Goal: Task Accomplishment & Management: Manage account settings

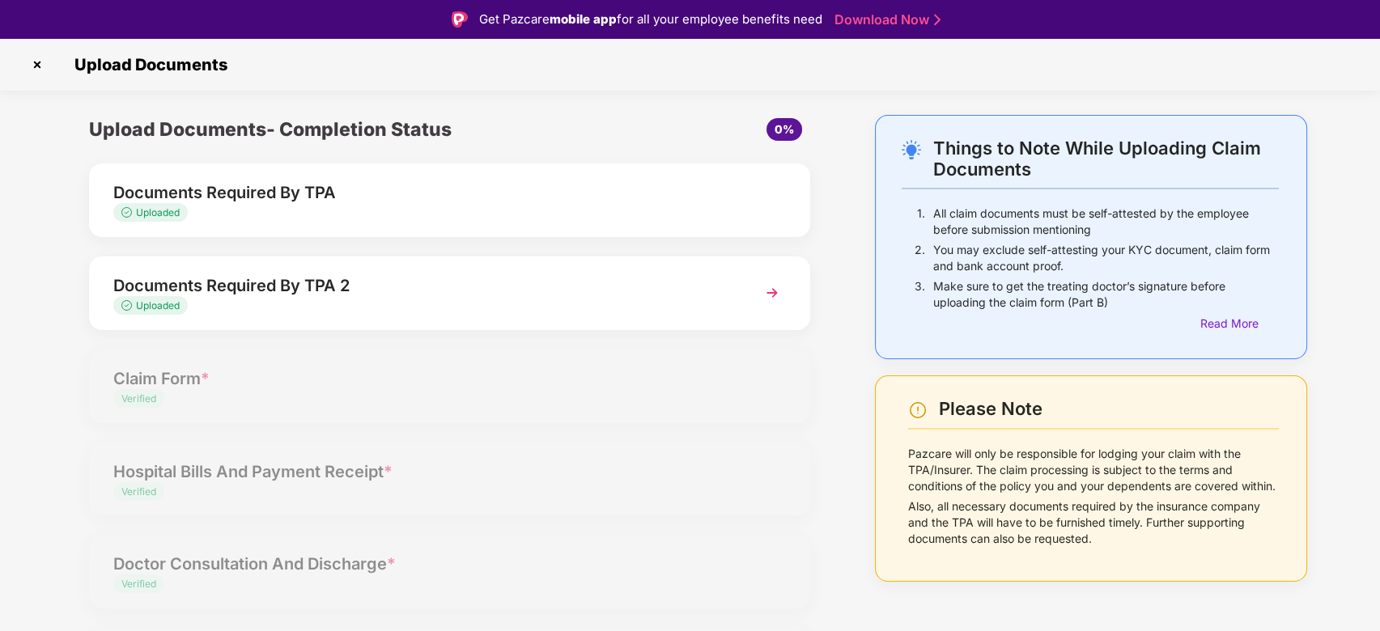
click at [32, 62] on img at bounding box center [37, 65] width 26 height 26
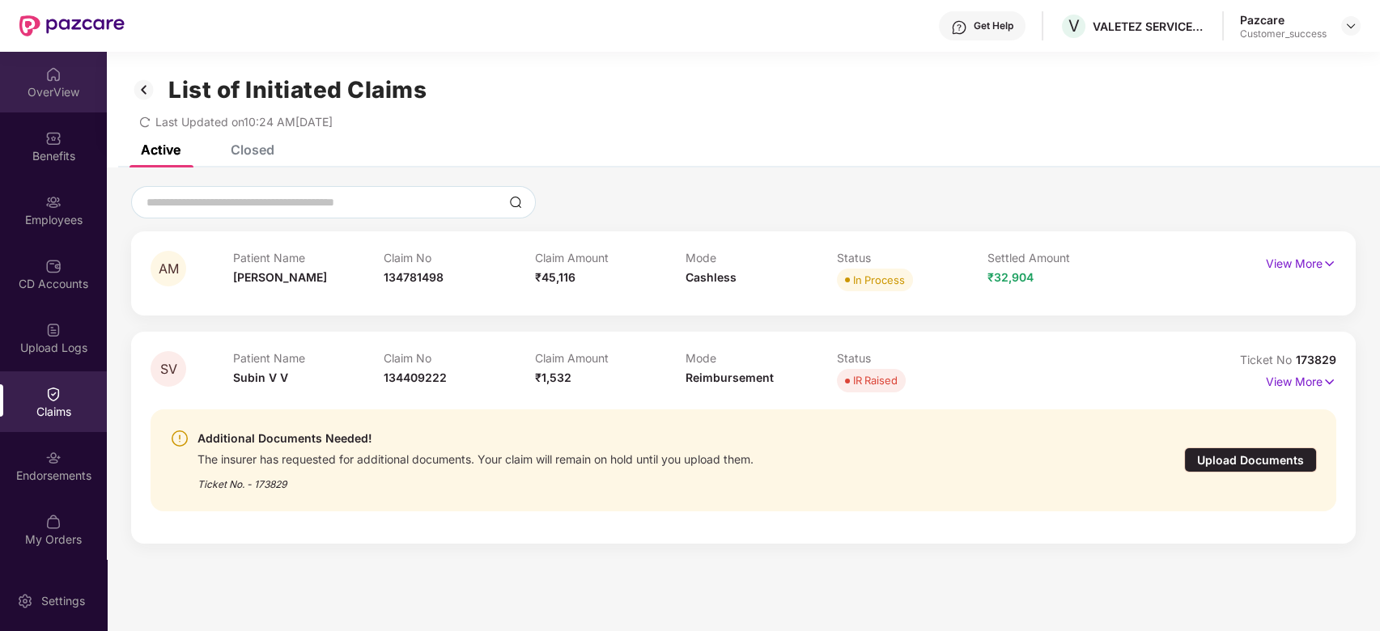
click at [45, 90] on div "OverView" at bounding box center [53, 92] width 107 height 16
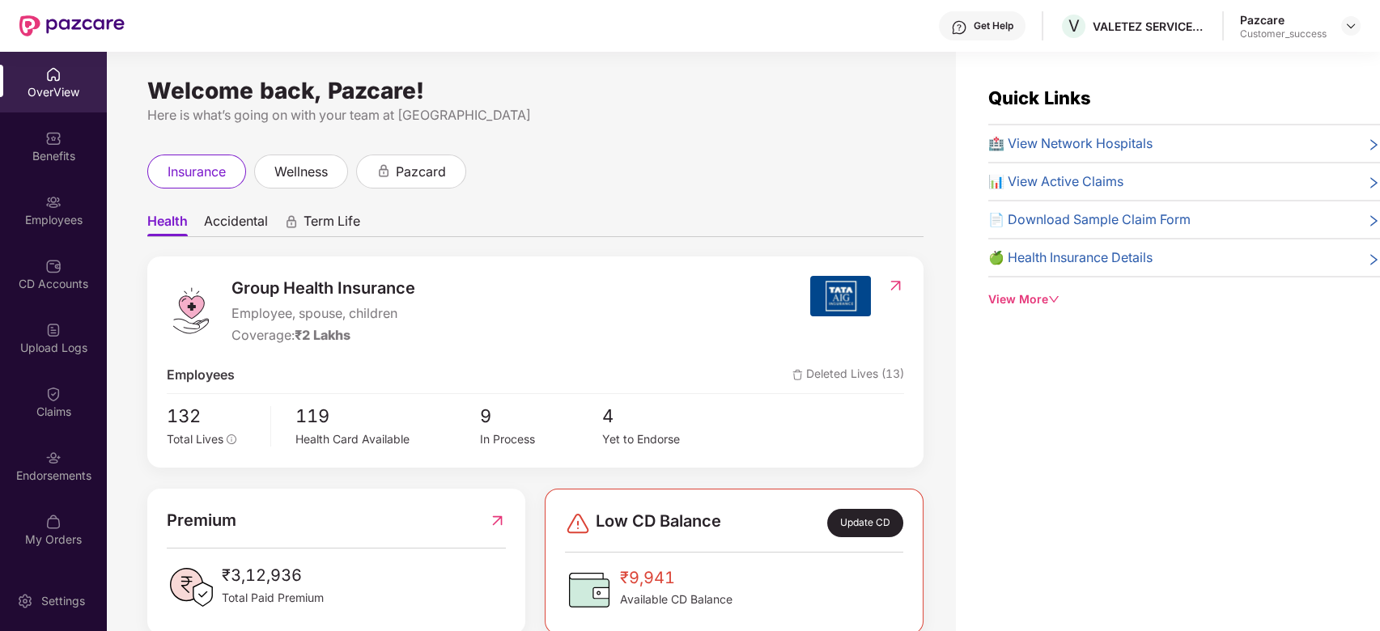
click at [1340, 27] on div "Pazcare Customer_success" at bounding box center [1300, 26] width 121 height 28
click at [1344, 29] on img at bounding box center [1350, 25] width 13 height 13
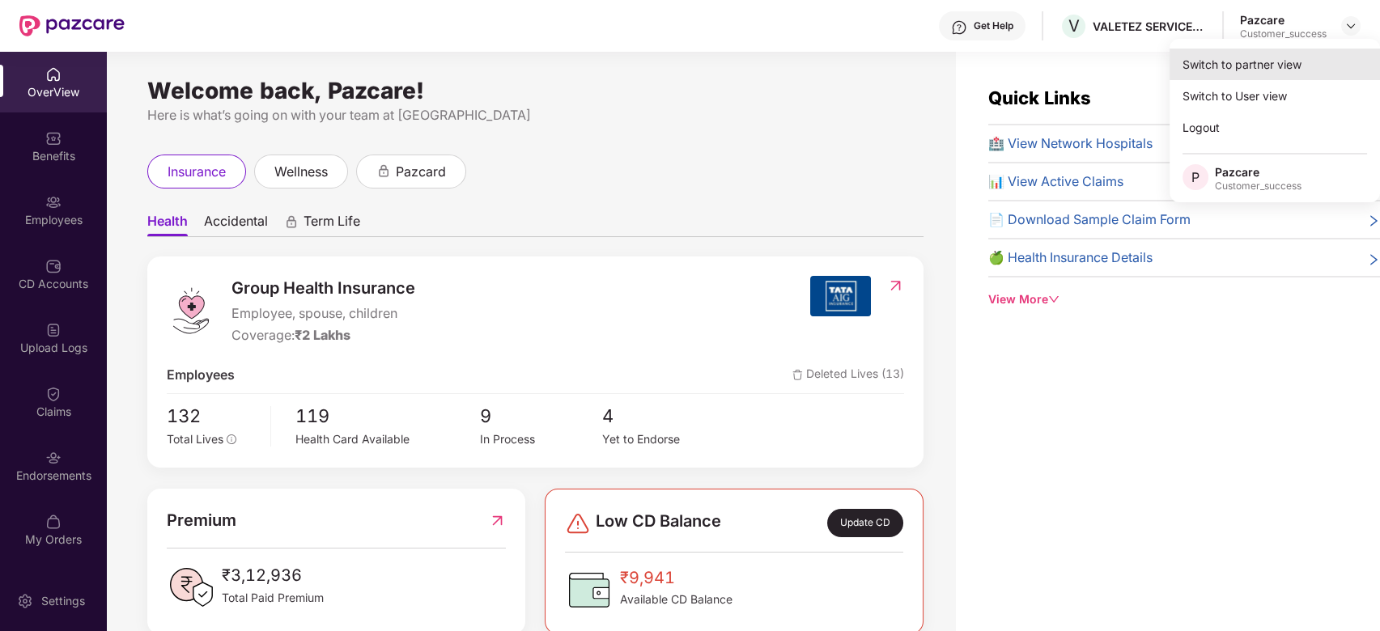
click at [1285, 60] on div "Switch to partner view" at bounding box center [1274, 65] width 210 height 32
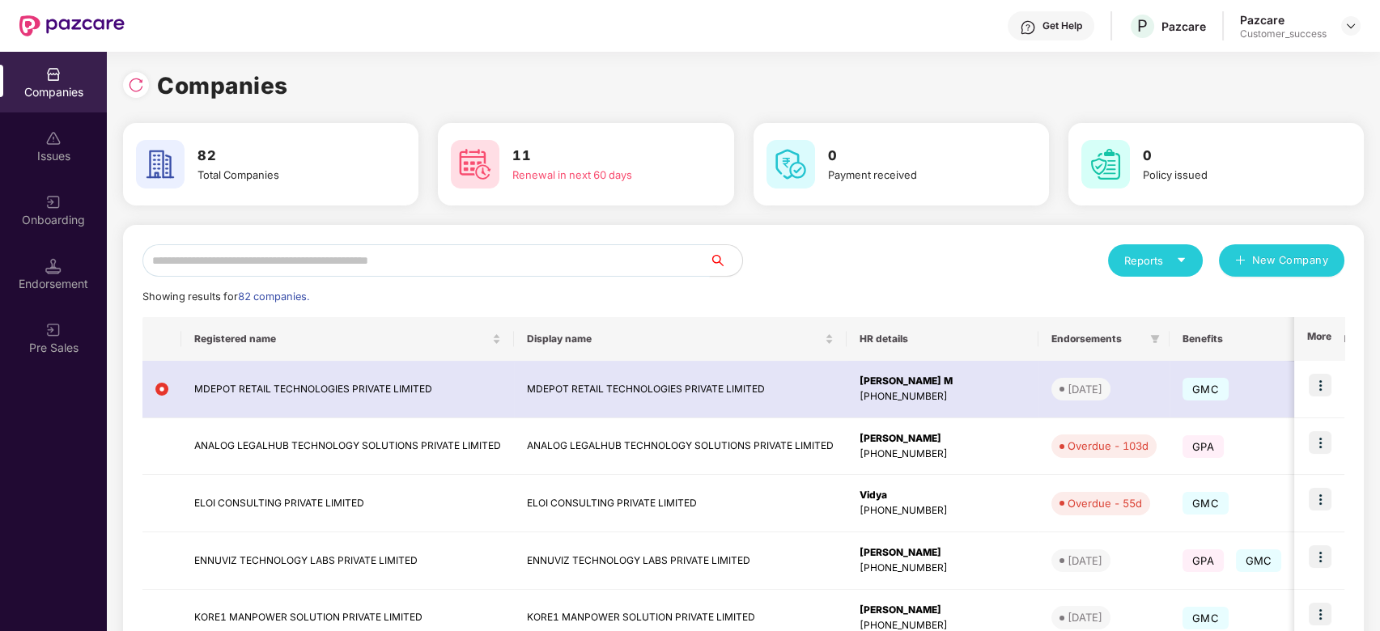
click at [557, 262] on input "text" at bounding box center [425, 260] width 567 height 32
type input "*"
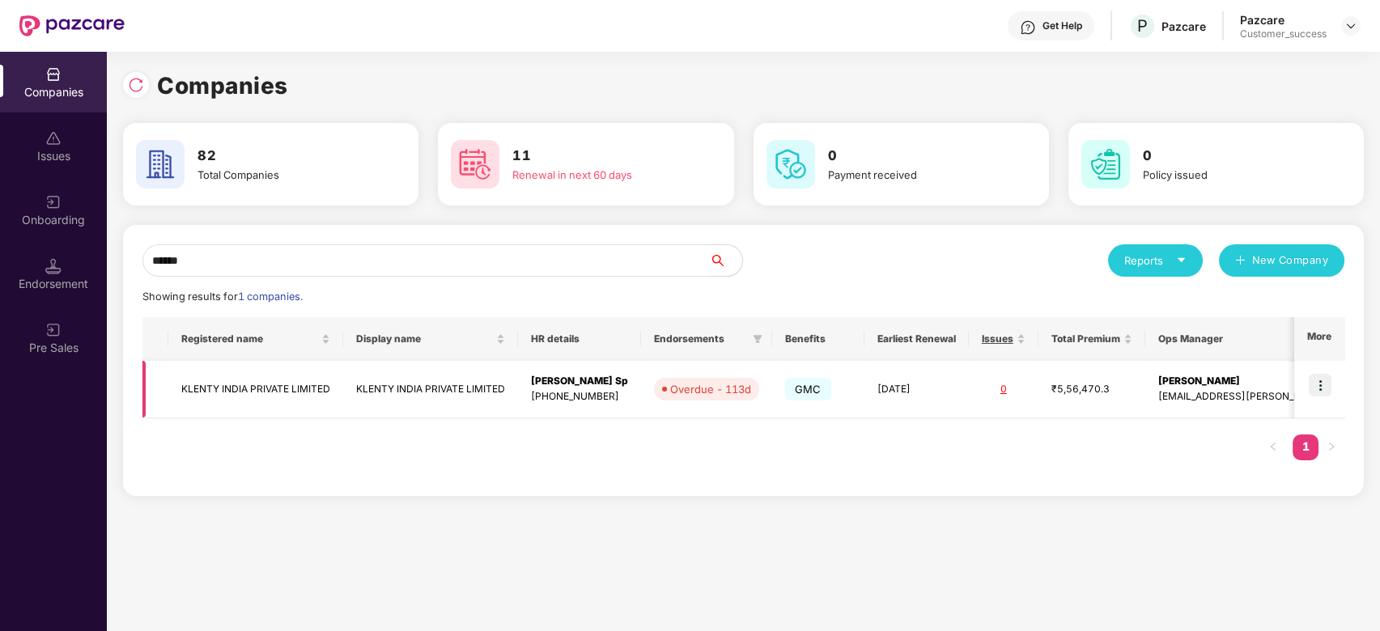
type input "******"
click at [1319, 384] on img at bounding box center [1319, 385] width 23 height 23
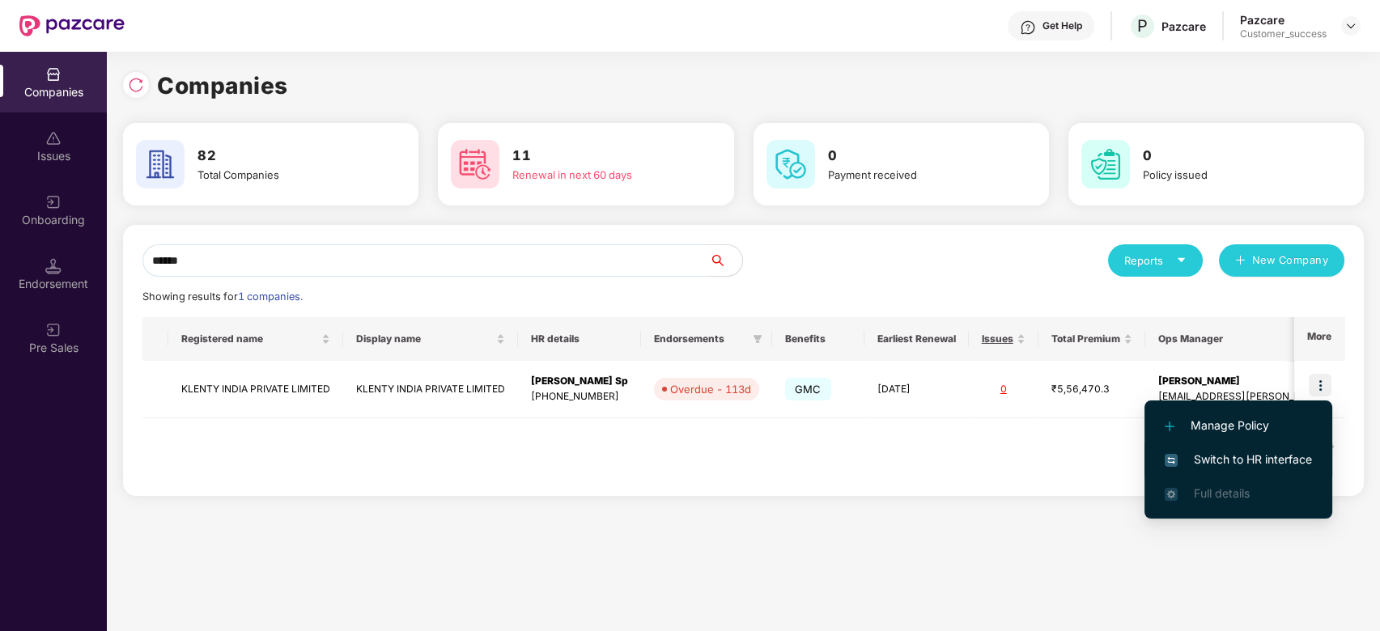
click at [1194, 451] on span "Switch to HR interface" at bounding box center [1237, 460] width 147 height 18
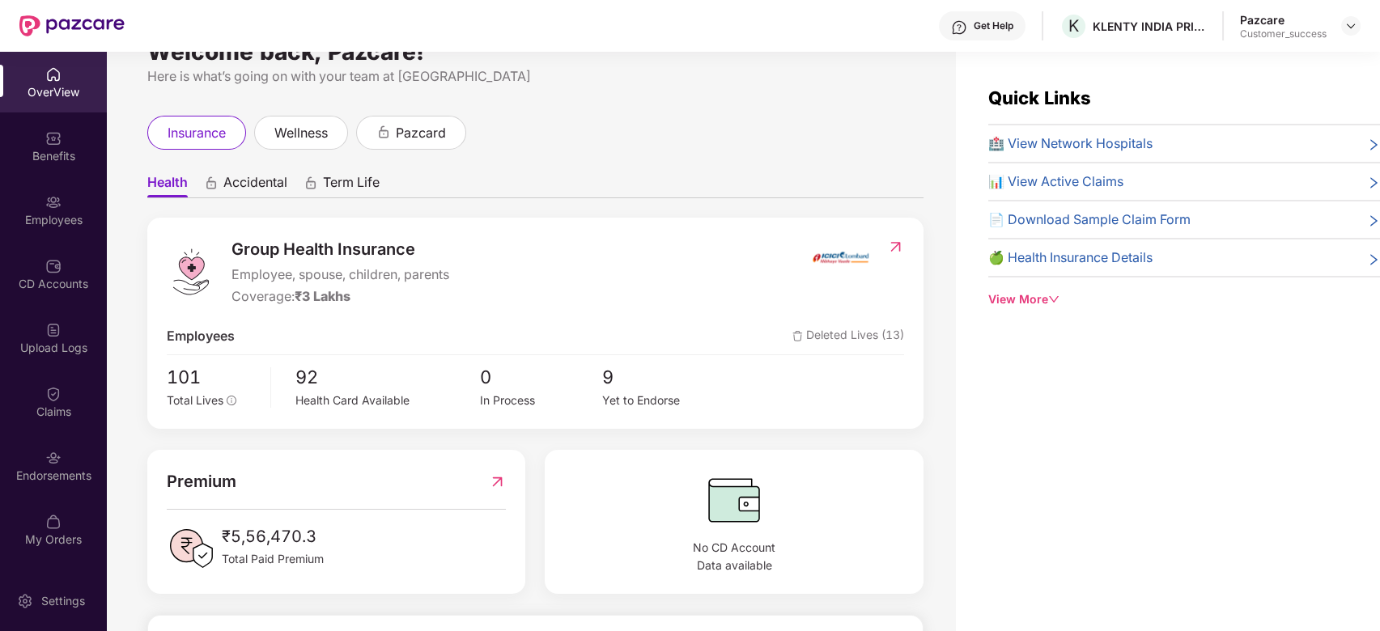
scroll to position [40, 0]
click at [45, 214] on div "Employees" at bounding box center [53, 220] width 107 height 16
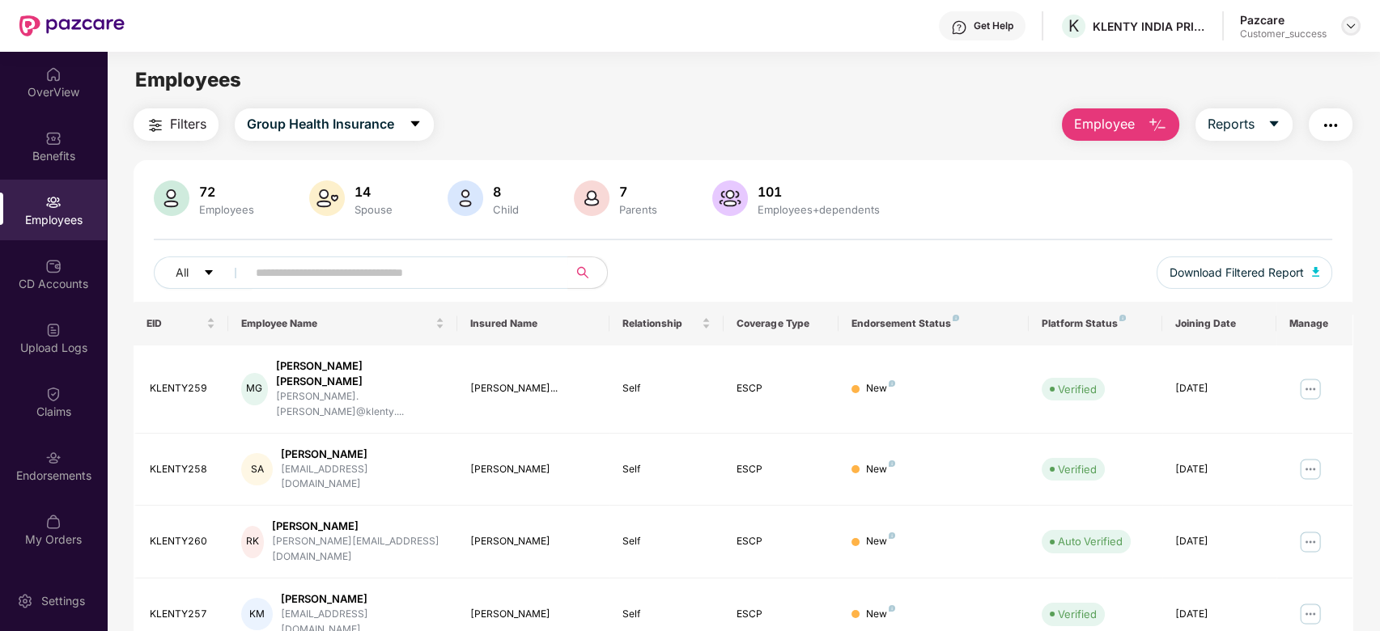
click at [1344, 23] on img at bounding box center [1350, 25] width 13 height 13
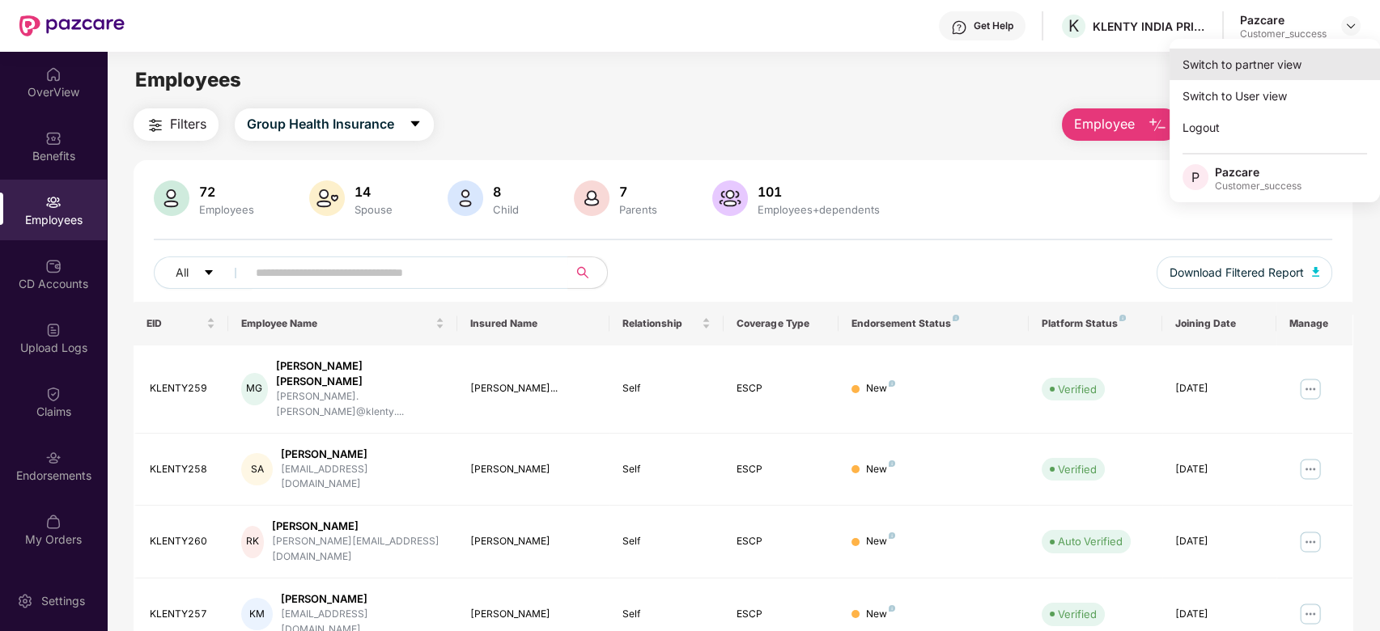
click at [1221, 70] on div "Switch to partner view" at bounding box center [1274, 65] width 210 height 32
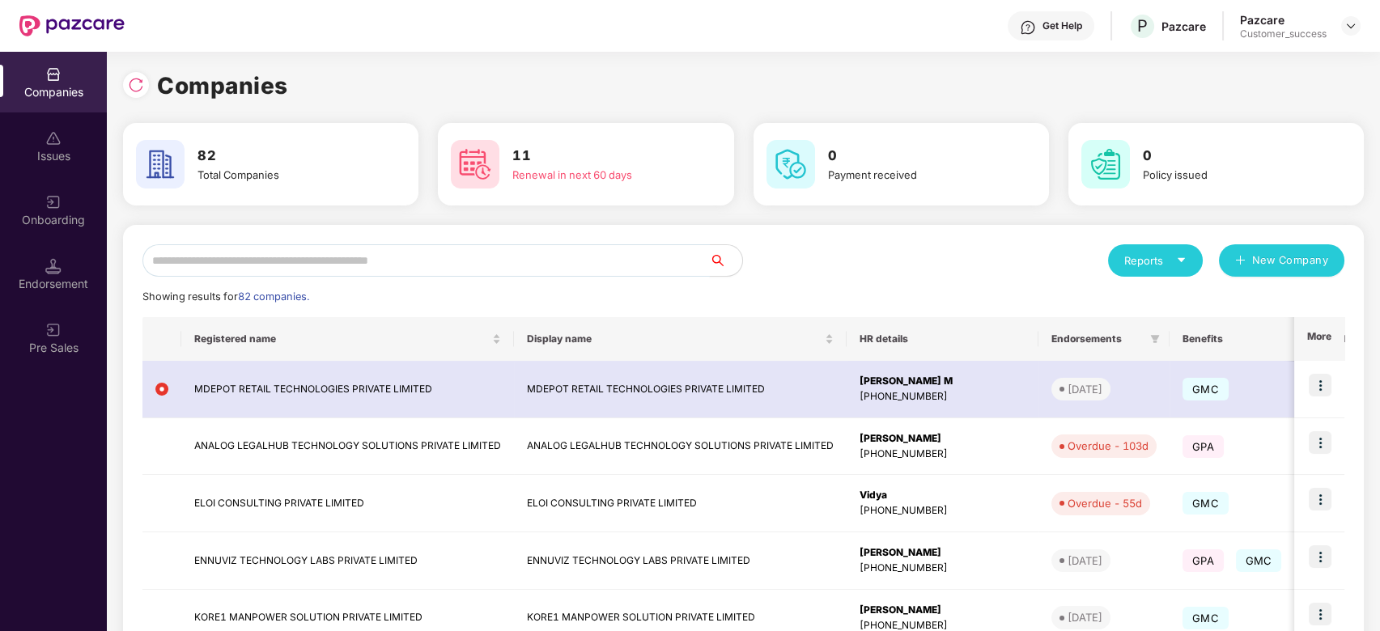
click at [424, 255] on input "text" at bounding box center [425, 260] width 567 height 32
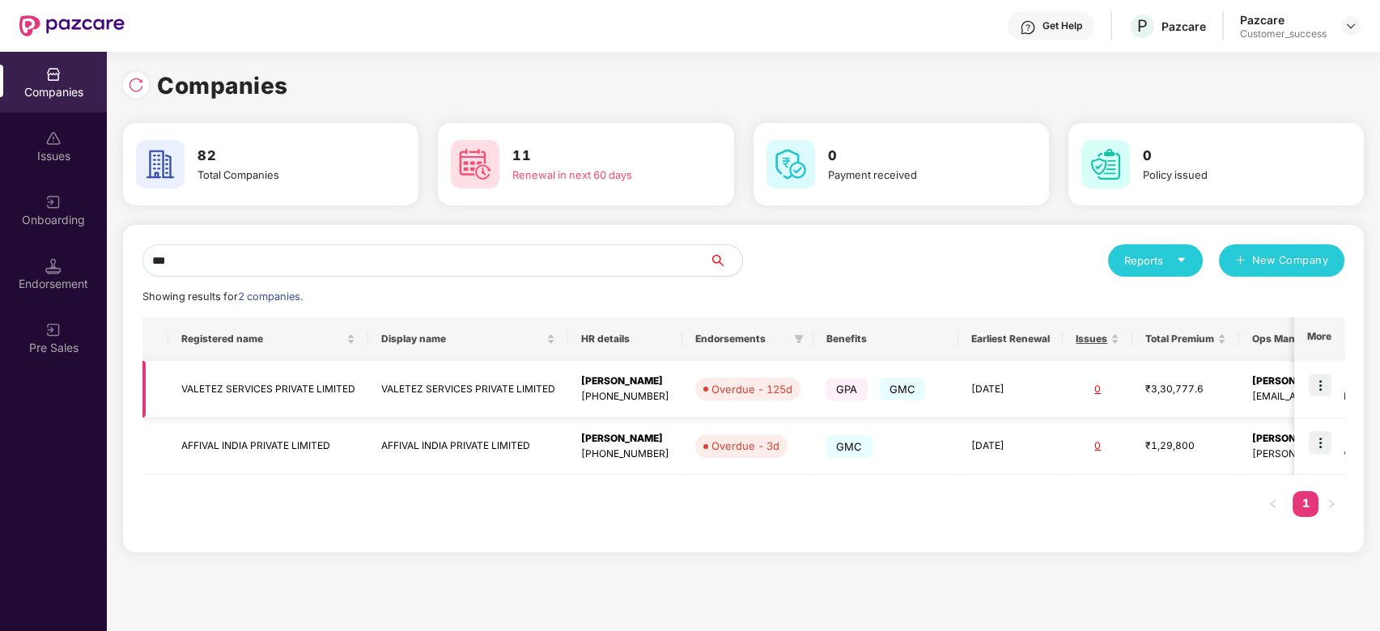
type input "***"
click at [1312, 379] on img at bounding box center [1319, 385] width 23 height 23
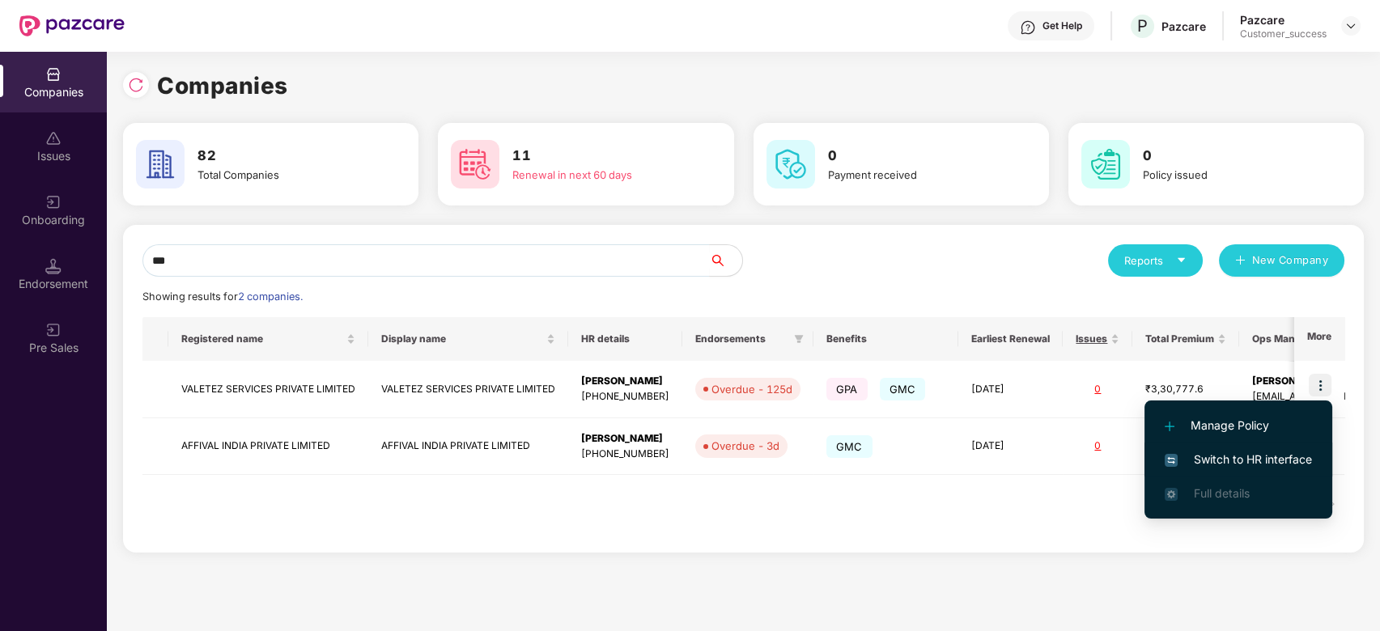
click at [1217, 461] on span "Switch to HR interface" at bounding box center [1237, 460] width 147 height 18
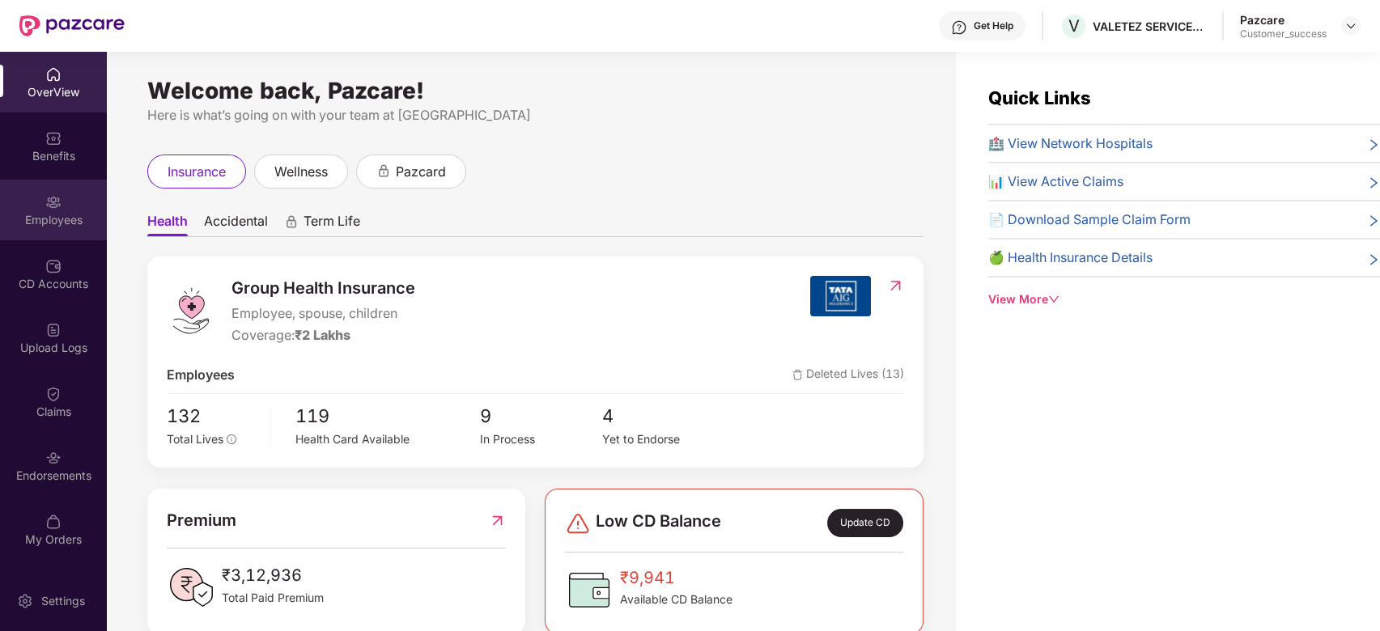
click at [48, 217] on div "Employees" at bounding box center [53, 220] width 107 height 16
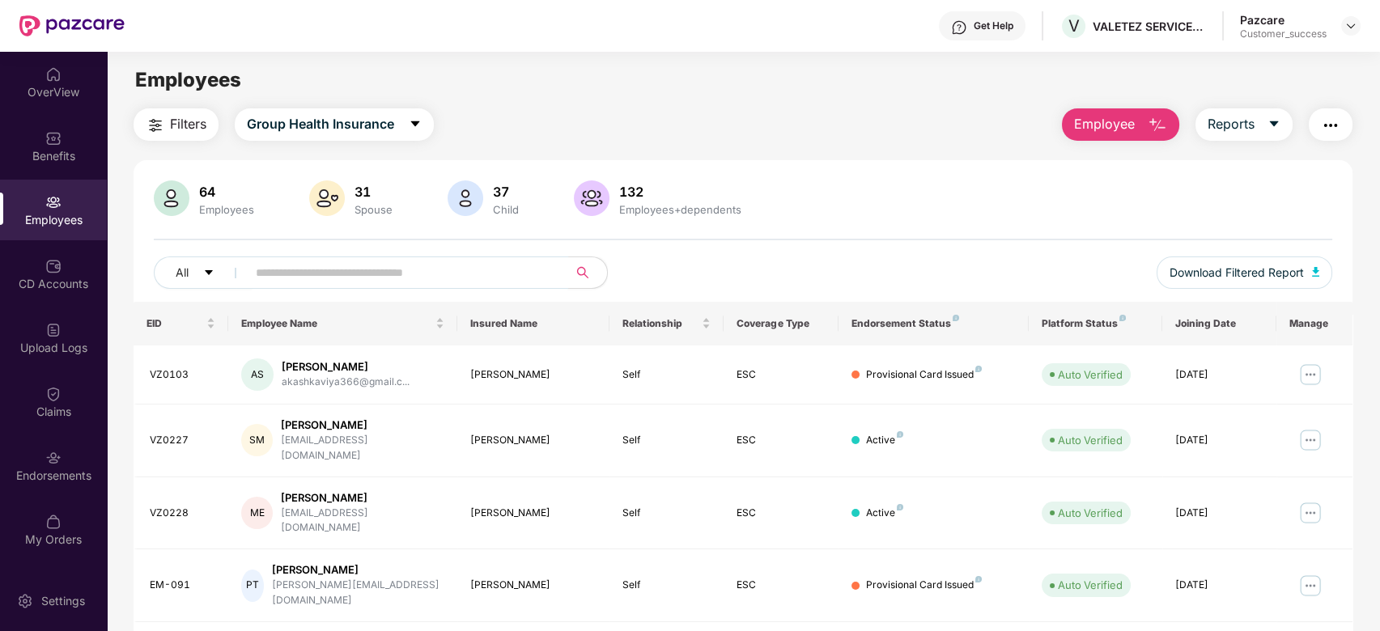
click at [330, 278] on input "text" at bounding box center [401, 273] width 290 height 24
type input "*"
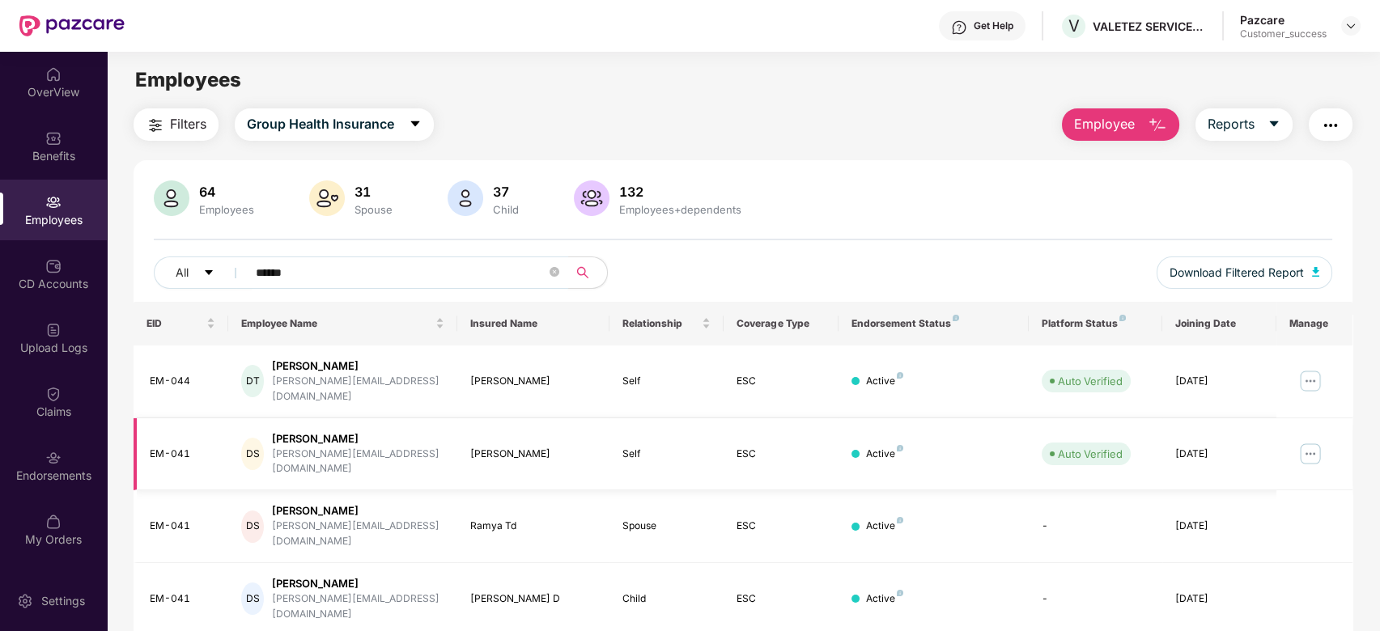
type input "******"
drag, startPoint x: 385, startPoint y: 438, endPoint x: 281, endPoint y: 444, distance: 104.6
click at [281, 444] on div "DS Deepan S [EMAIL_ADDRESS][DOMAIN_NAME]" at bounding box center [342, 454] width 202 height 46
copy div "[PERSON_NAME][EMAIL_ADDRESS][DOMAIN_NAME]"
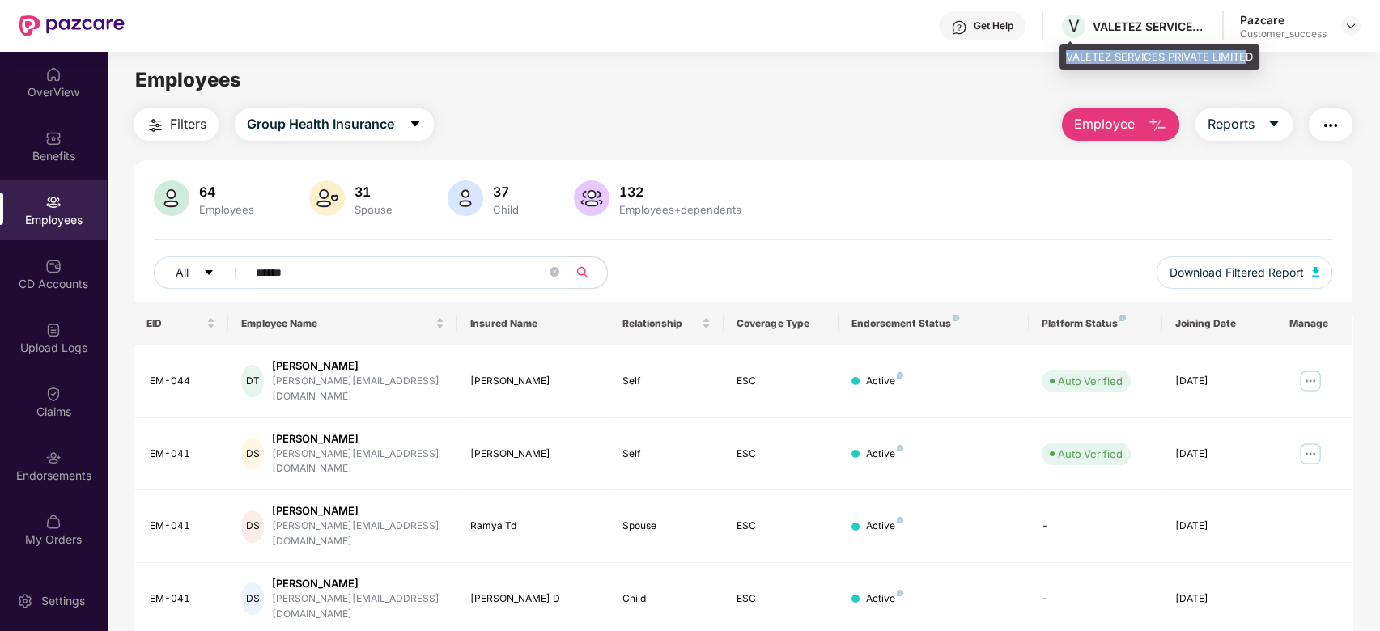
drag, startPoint x: 1248, startPoint y: 54, endPoint x: 1062, endPoint y: 61, distance: 187.0
click at [1062, 61] on div "VALETEZ SERVICES PRIVATE LIMITED" at bounding box center [1159, 58] width 200 height 26
copy div "VALETEZ SERVICES PRIVATE LIMITE"
click at [1359, 21] on header "Get Help V VALETEZ SERVICES PRIVATE LIMITED Pazcare Customer_success" at bounding box center [690, 26] width 1380 height 52
click at [1347, 27] on img at bounding box center [1350, 25] width 13 height 13
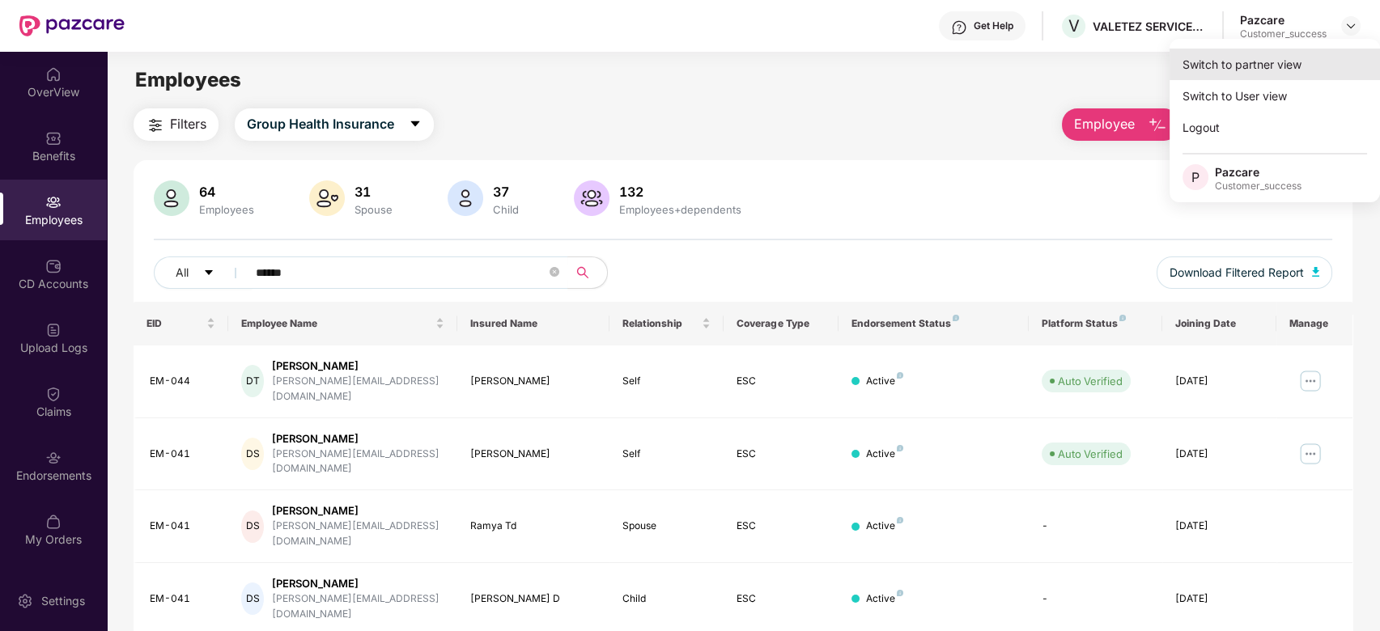
click at [1269, 61] on div "Switch to partner view" at bounding box center [1274, 65] width 210 height 32
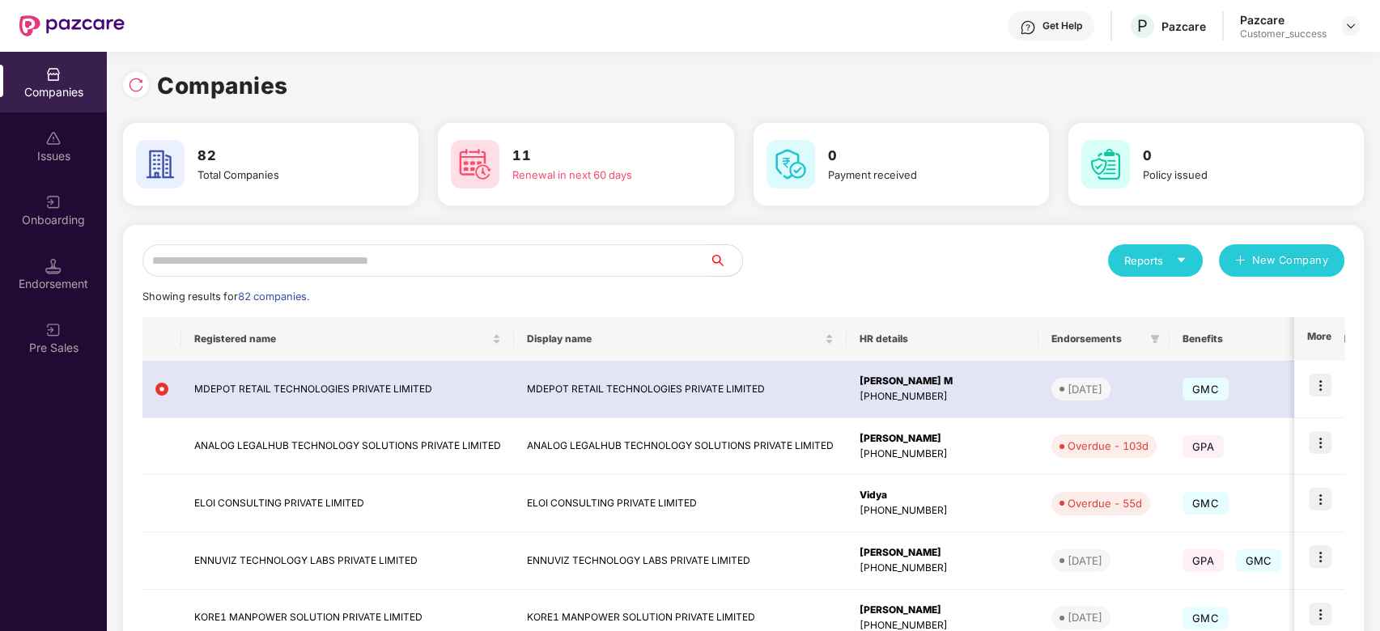
click at [477, 255] on input "text" at bounding box center [425, 260] width 567 height 32
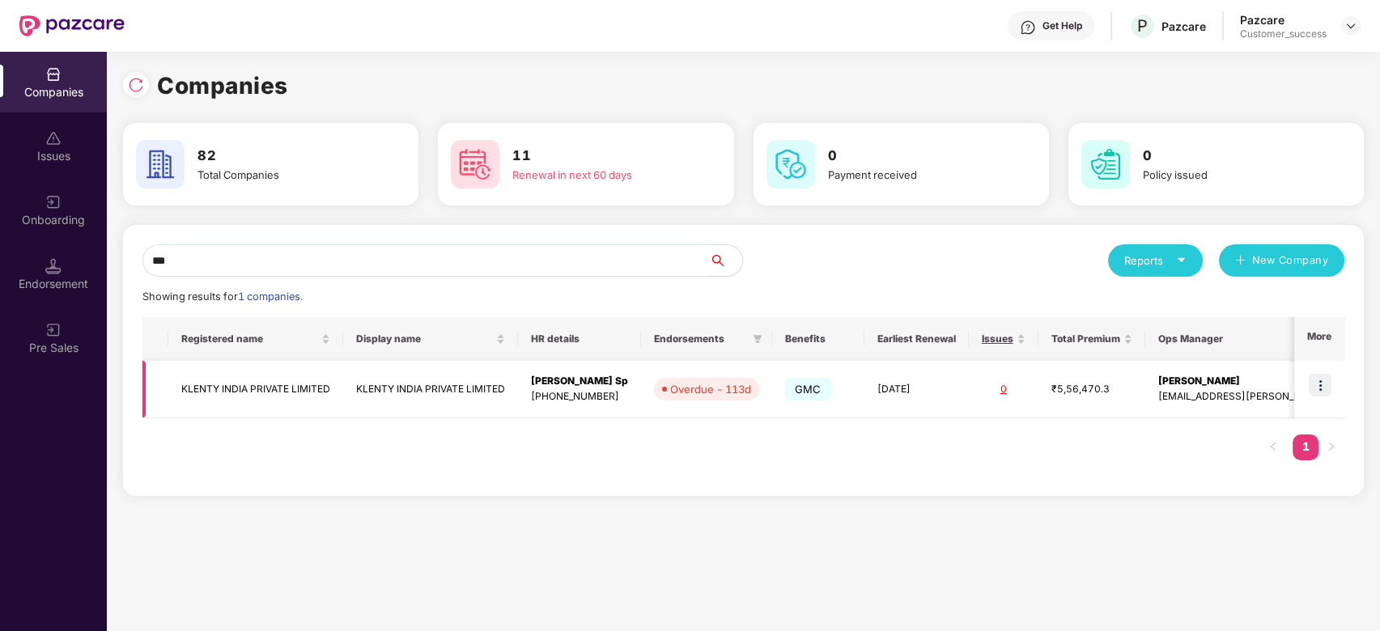
type input "***"
click at [1323, 385] on img at bounding box center [1319, 385] width 23 height 23
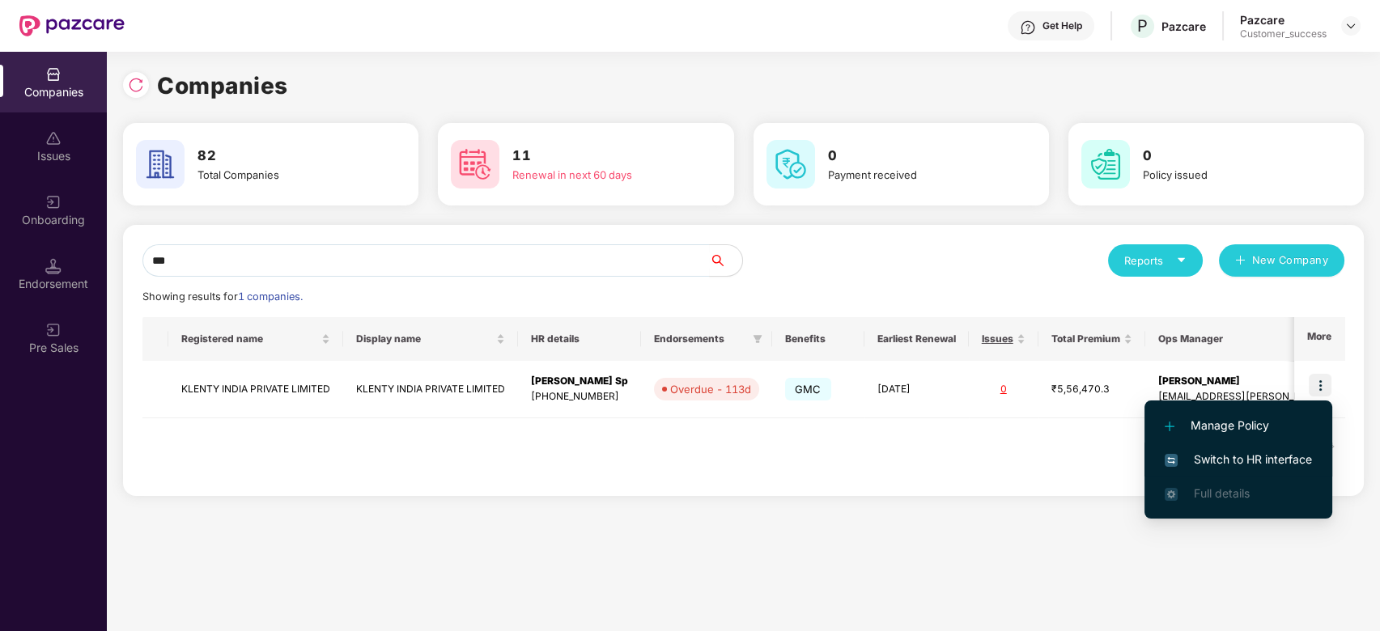
click at [1223, 468] on span "Switch to HR interface" at bounding box center [1237, 460] width 147 height 18
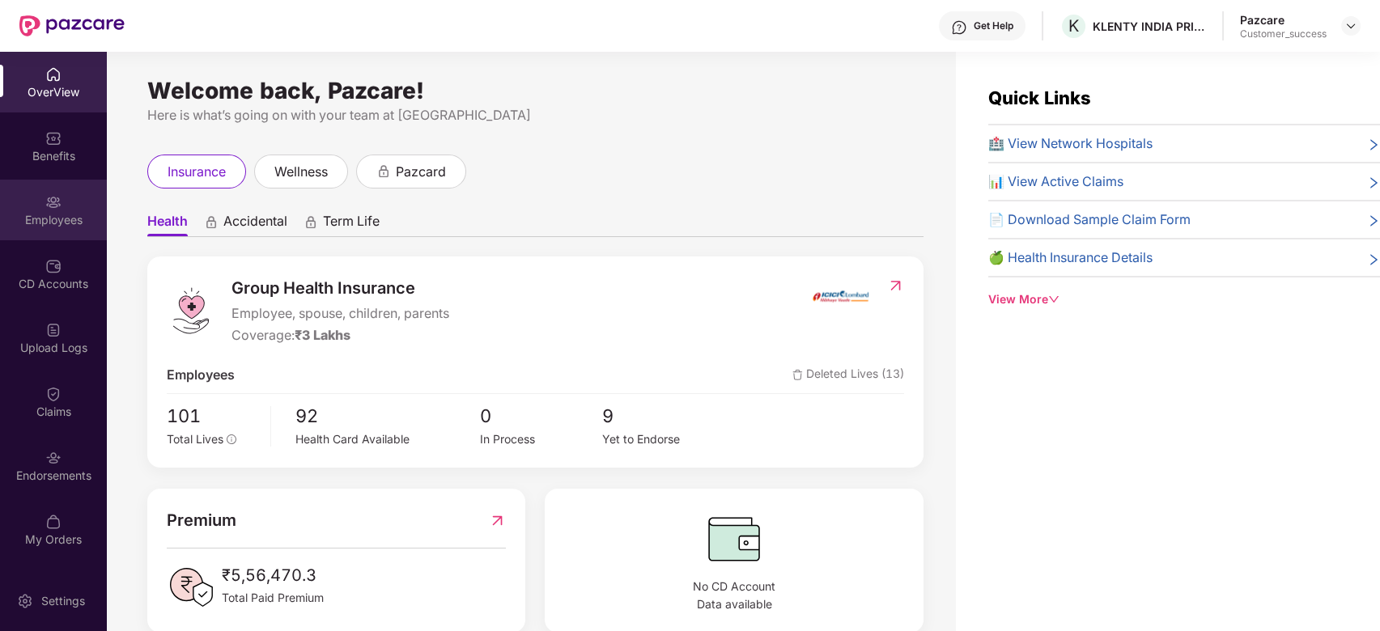
click at [63, 217] on div "Employees" at bounding box center [53, 220] width 107 height 16
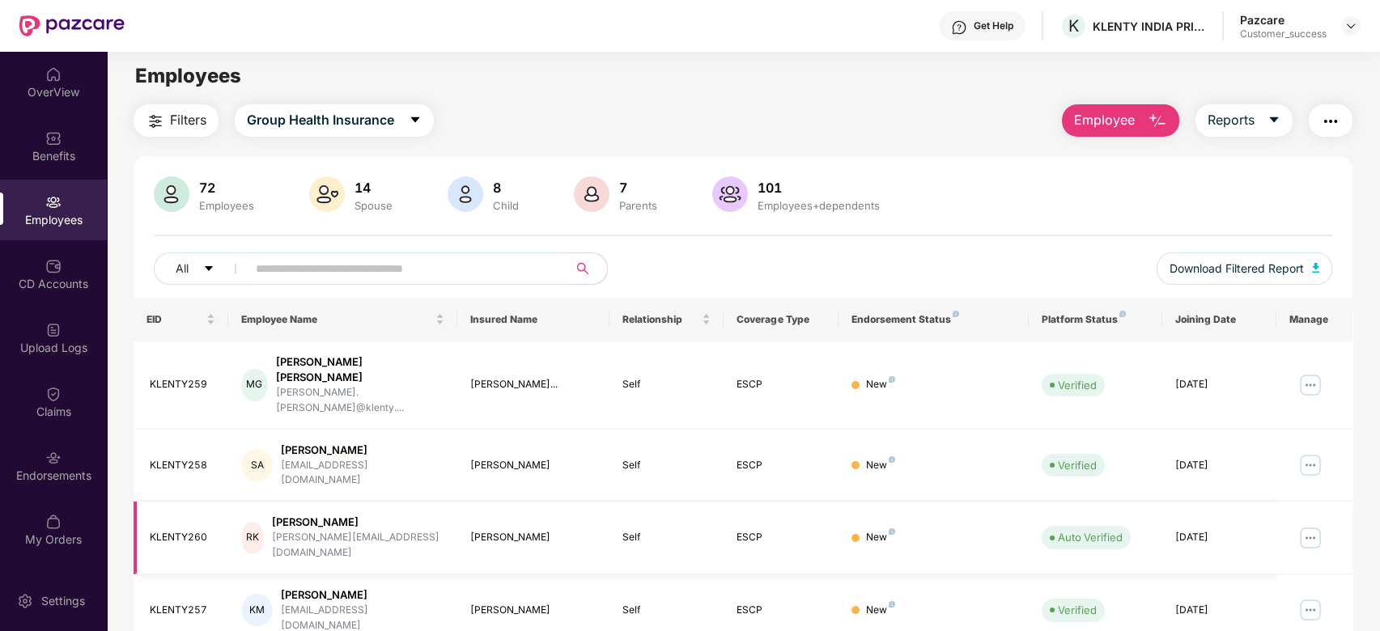
scroll to position [0, 0]
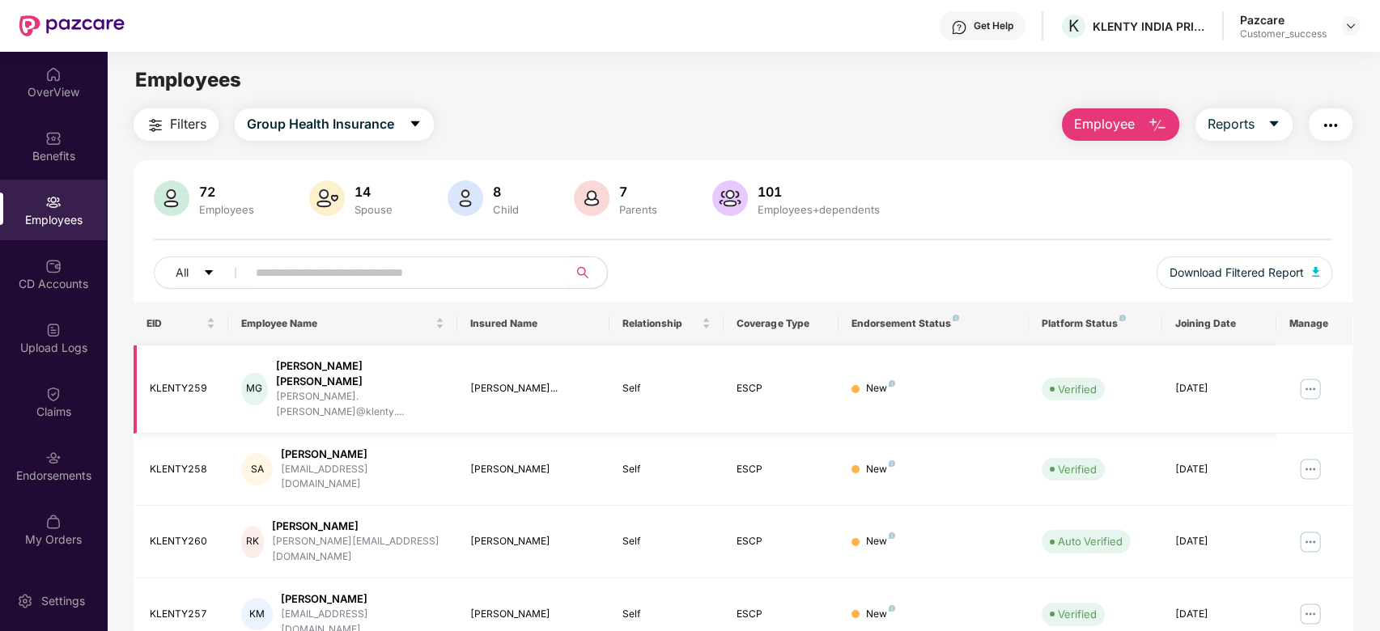
click at [1307, 382] on img at bounding box center [1310, 389] width 26 height 26
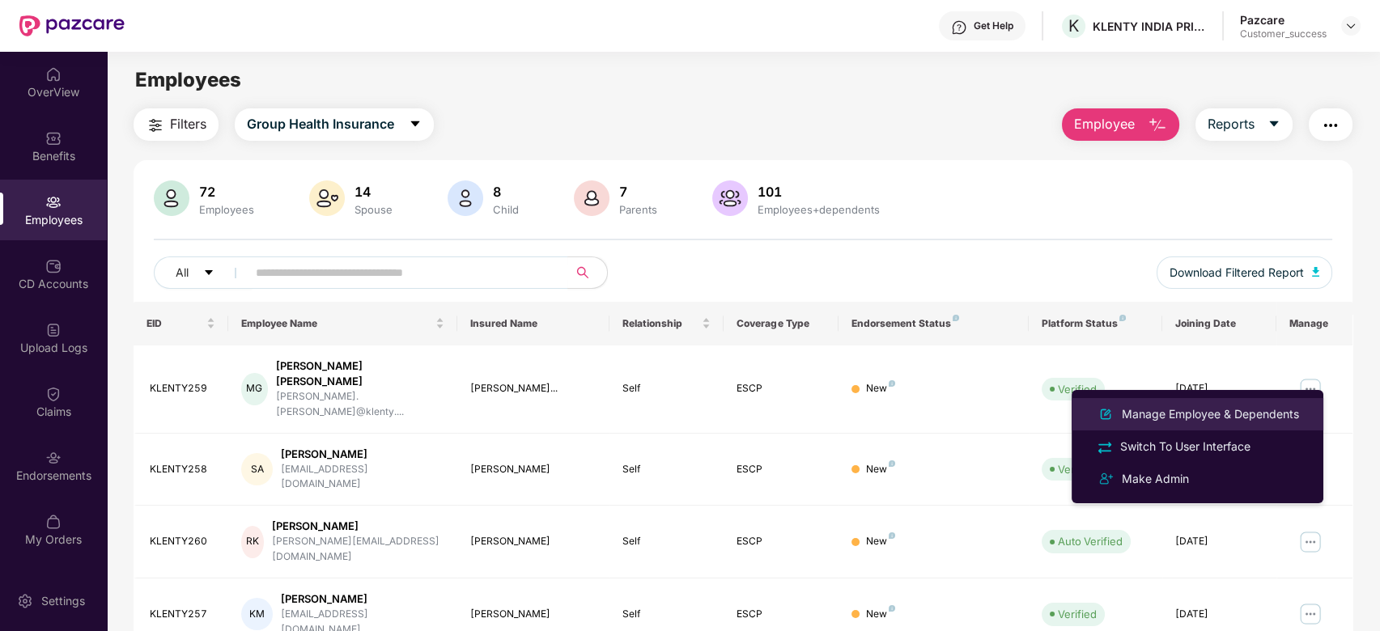
click at [1236, 404] on li "Manage Employee & Dependents" at bounding box center [1197, 414] width 252 height 32
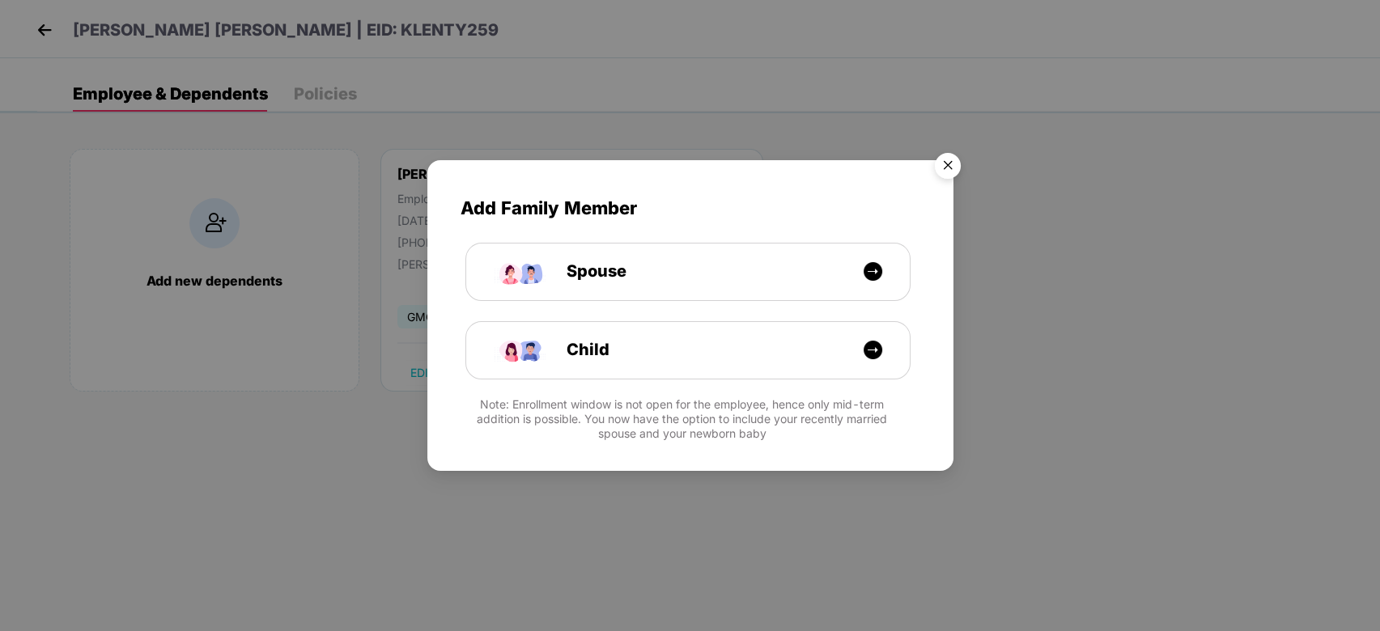
click at [943, 163] on img "Close" at bounding box center [947, 168] width 45 height 45
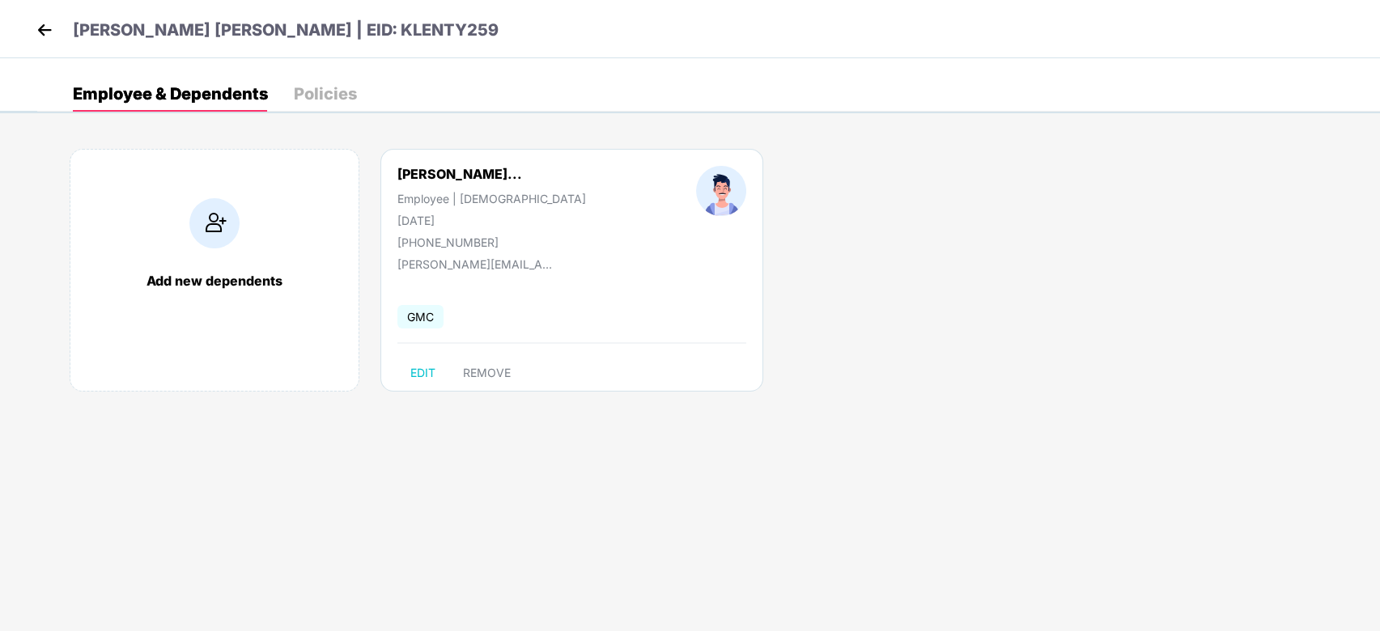
click at [40, 23] on img at bounding box center [44, 30] width 24 height 24
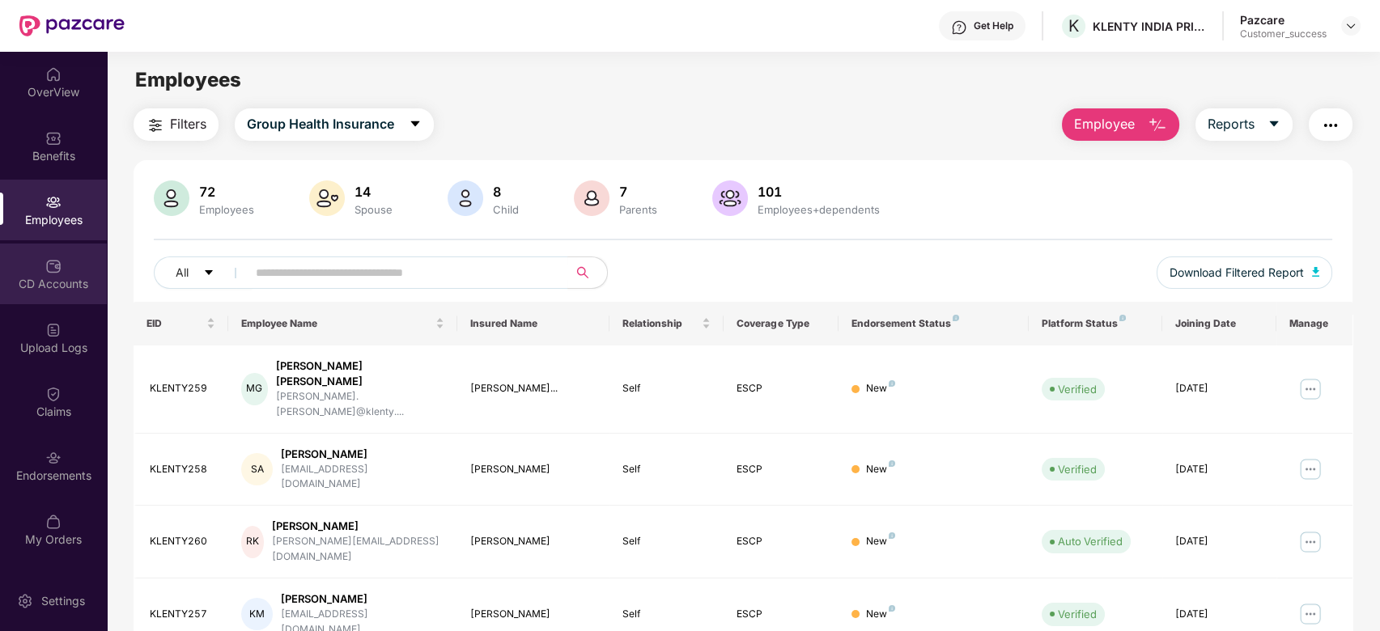
click at [55, 268] on img at bounding box center [53, 266] width 16 height 16
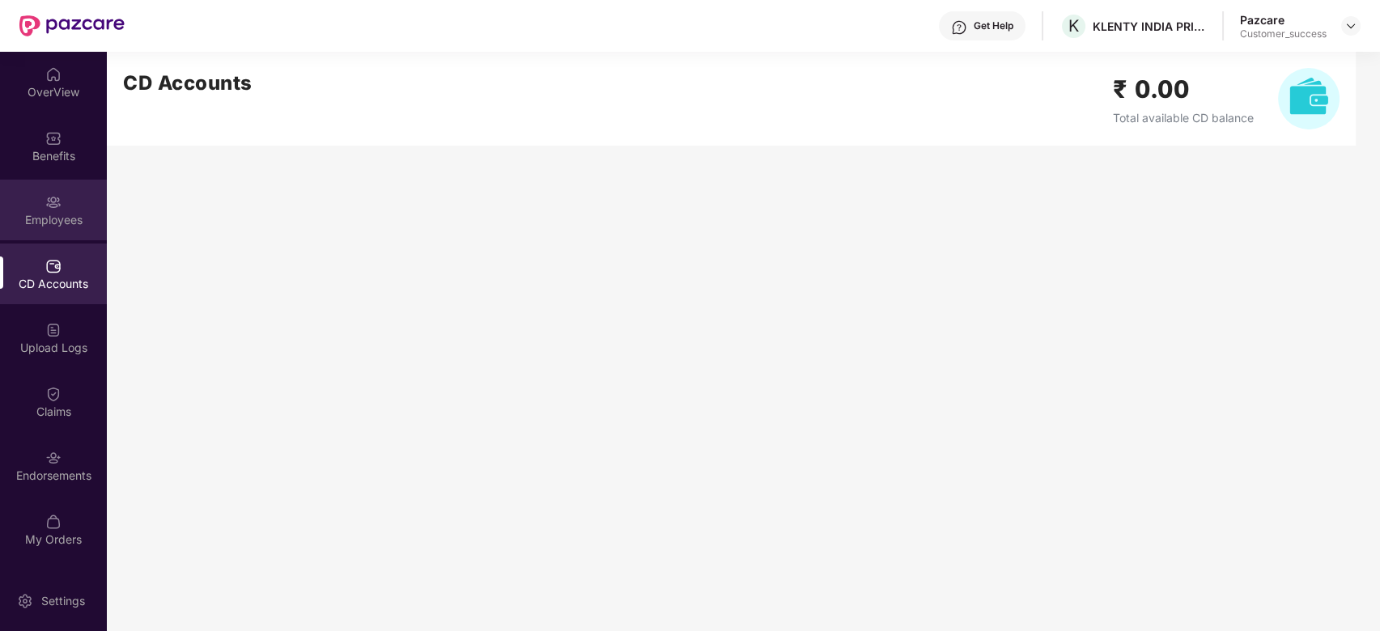
click at [51, 214] on div "Employees" at bounding box center [53, 220] width 107 height 16
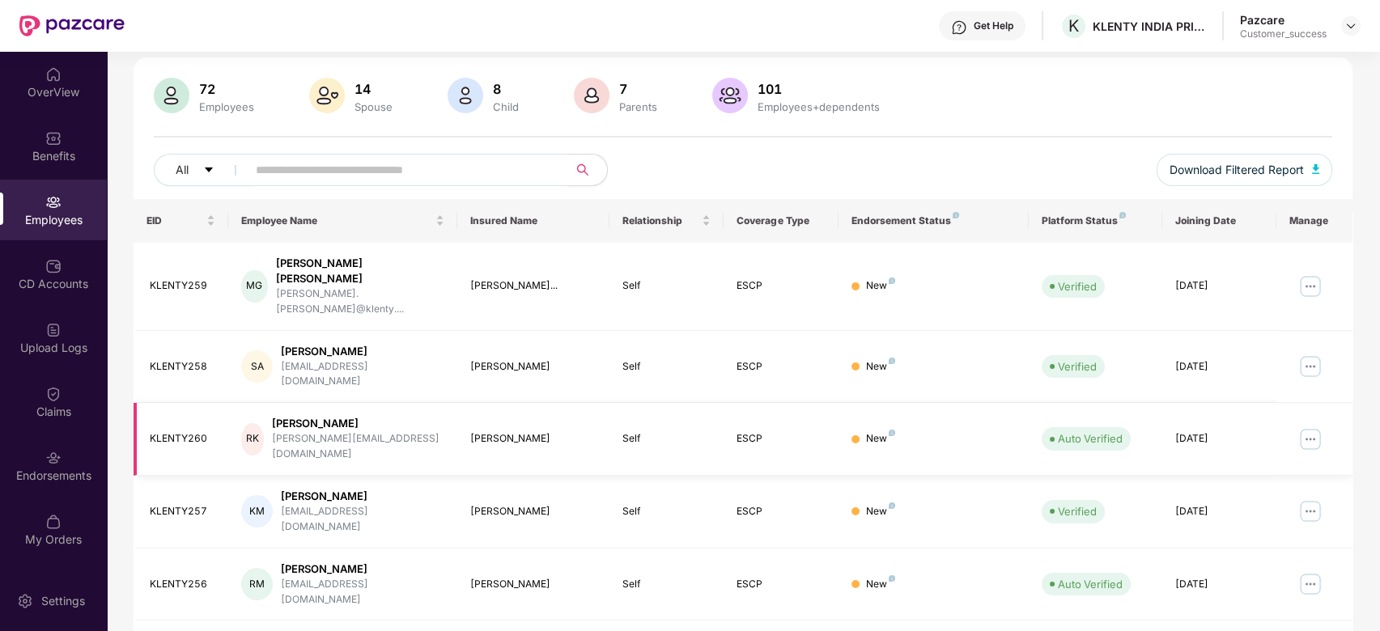
scroll to position [104, 0]
click at [1312, 273] on img at bounding box center [1310, 286] width 26 height 26
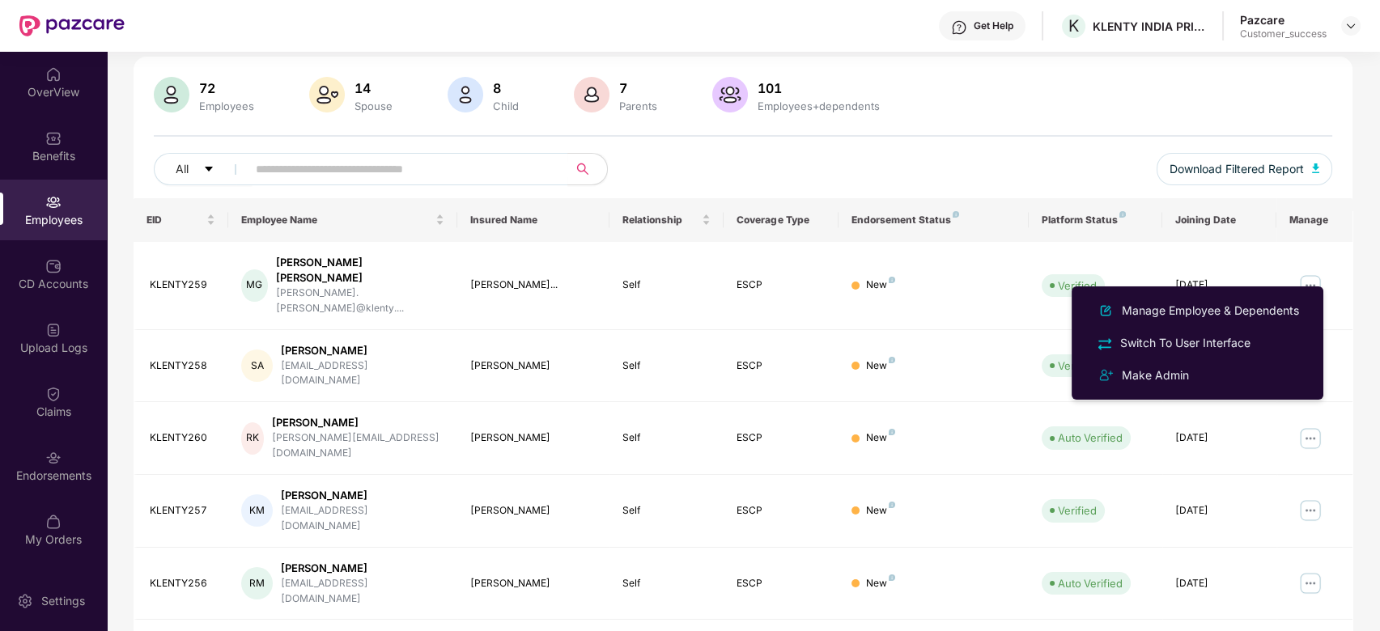
click at [1023, 101] on div "72 Employees 14 Spouse 8 Child [DEMOGRAPHIC_DATA] Parents 101 Employees+depende…" at bounding box center [743, 96] width 1179 height 39
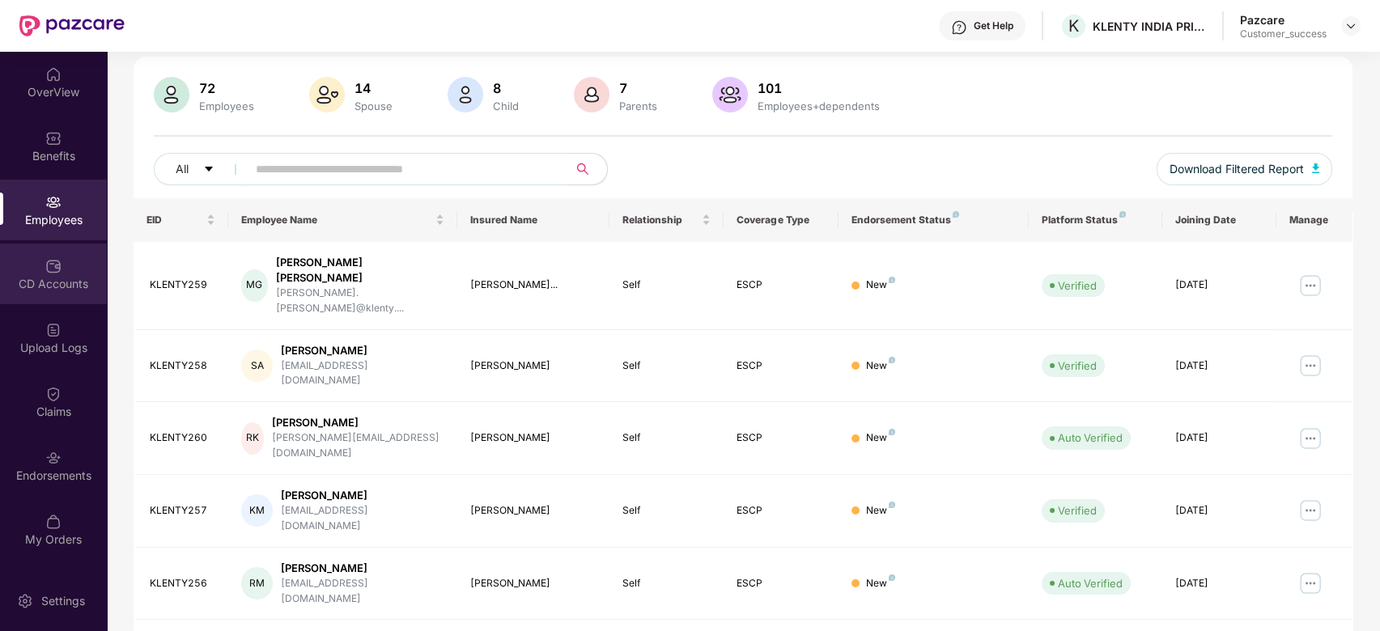
click at [58, 258] on img at bounding box center [53, 266] width 16 height 16
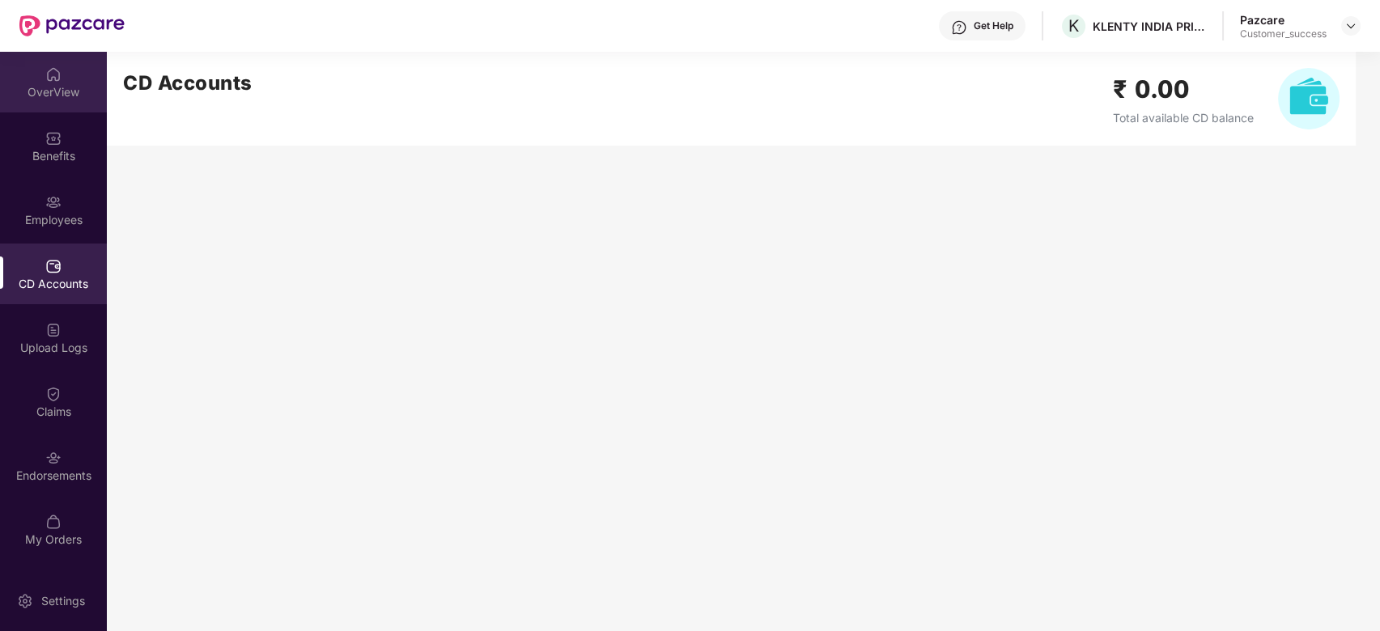
click at [47, 72] on img at bounding box center [53, 74] width 16 height 16
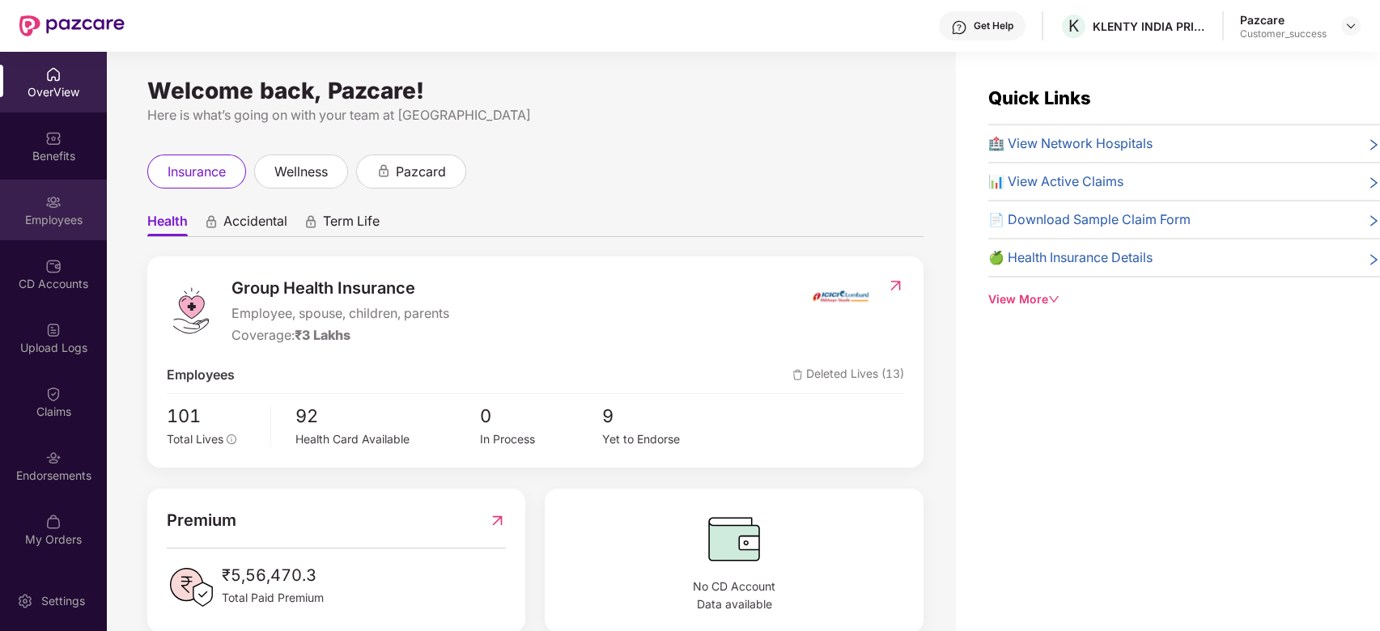
click at [58, 208] on img at bounding box center [53, 202] width 16 height 16
